Goal: Task Accomplishment & Management: Use online tool/utility

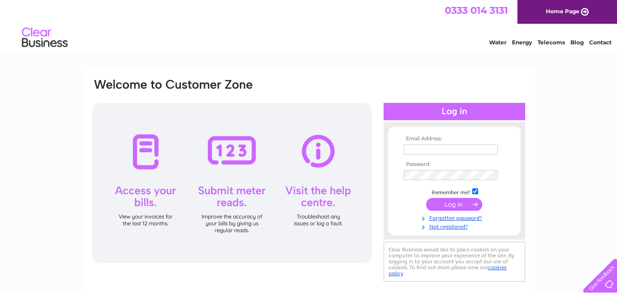
type input "cobbymacleod@hotmail.com"
click at [444, 203] on input "submit" at bounding box center [454, 204] width 56 height 13
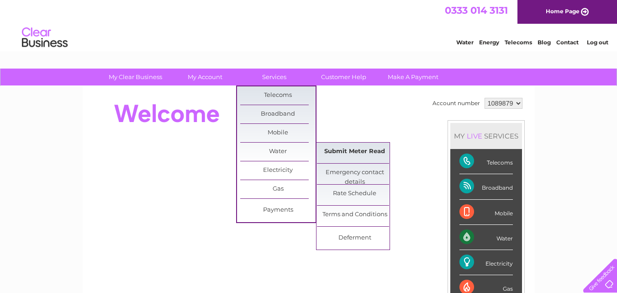
click at [350, 148] on link "Submit Meter Read" at bounding box center [354, 152] width 75 height 18
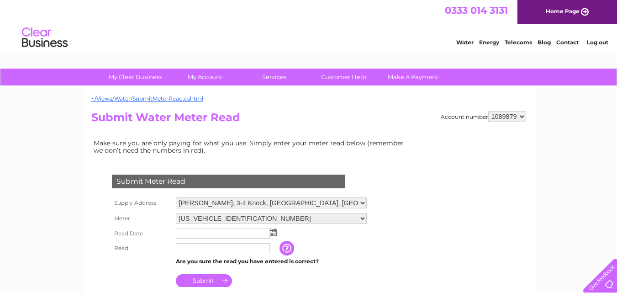
click at [273, 234] on img at bounding box center [273, 232] width 7 height 7
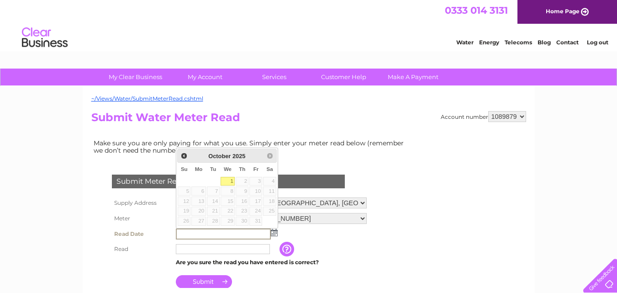
click at [229, 183] on link "1" at bounding box center [228, 181] width 15 height 9
type input "2025/10/01"
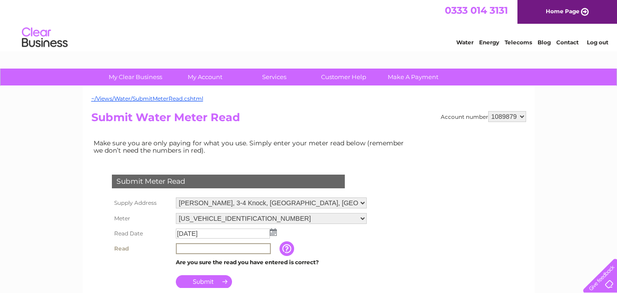
click at [212, 245] on input "text" at bounding box center [223, 248] width 95 height 11
type input "135"
click at [212, 282] on input "Submit" at bounding box center [204, 280] width 56 height 13
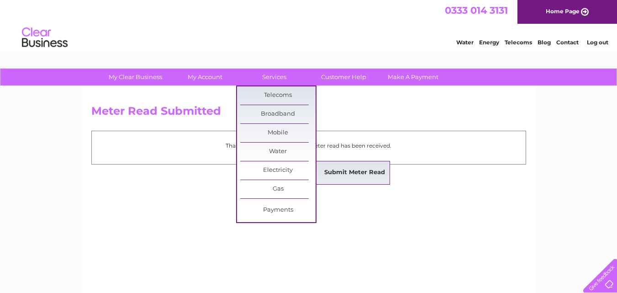
click at [340, 170] on link "Submit Meter Read" at bounding box center [354, 173] width 75 height 18
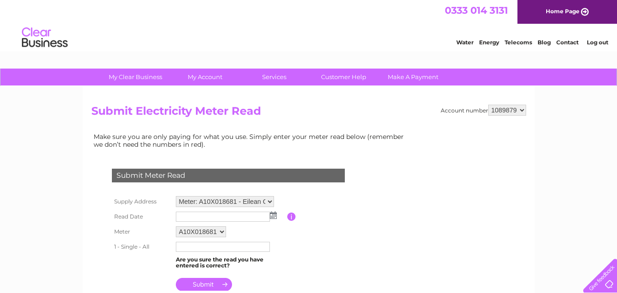
click at [273, 217] on img at bounding box center [273, 215] width 7 height 7
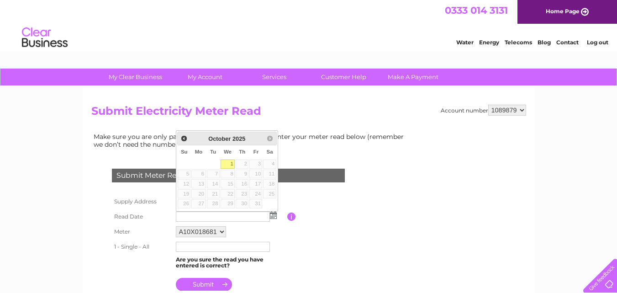
click at [229, 165] on link "1" at bounding box center [228, 164] width 15 height 9
type input "2025/10/01"
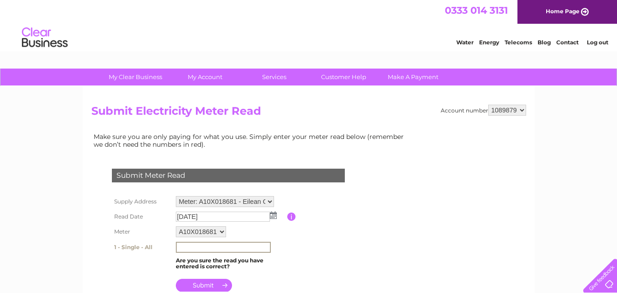
click at [190, 244] on input "text" at bounding box center [223, 247] width 95 height 11
type input "38986"
click at [205, 285] on input "submit" at bounding box center [204, 284] width 56 height 13
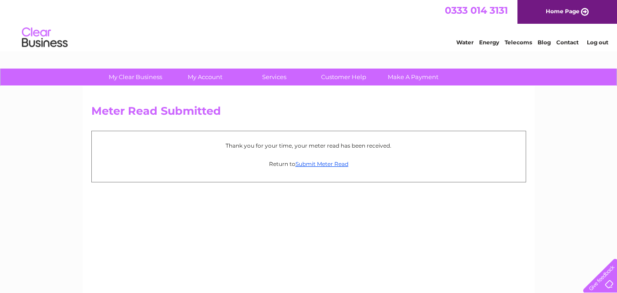
click at [604, 42] on link "Log out" at bounding box center [597, 42] width 21 height 7
